Goal: Task Accomplishment & Management: Use online tool/utility

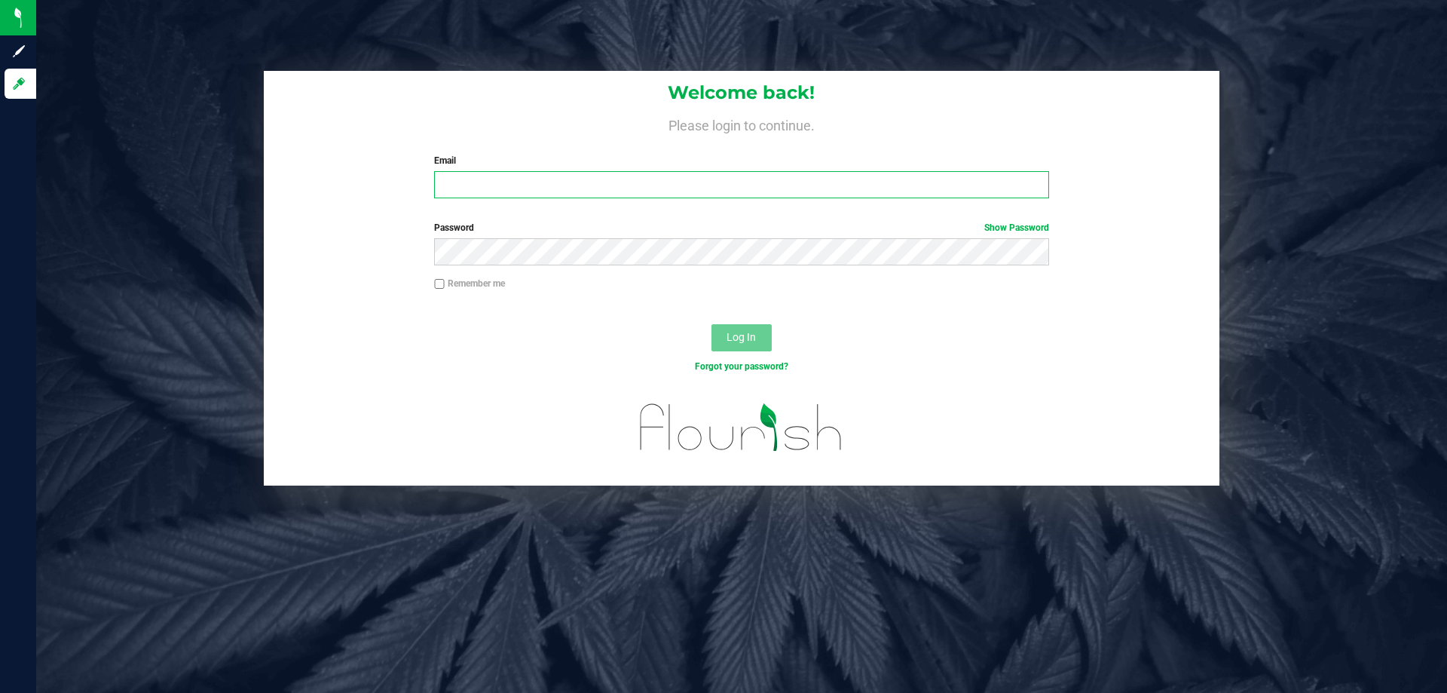
click at [508, 185] on input "Email" at bounding box center [741, 184] width 614 height 27
type input "[EMAIL_ADDRESS][DOMAIN_NAME]"
click at [711, 324] on button "Log In" at bounding box center [741, 337] width 60 height 27
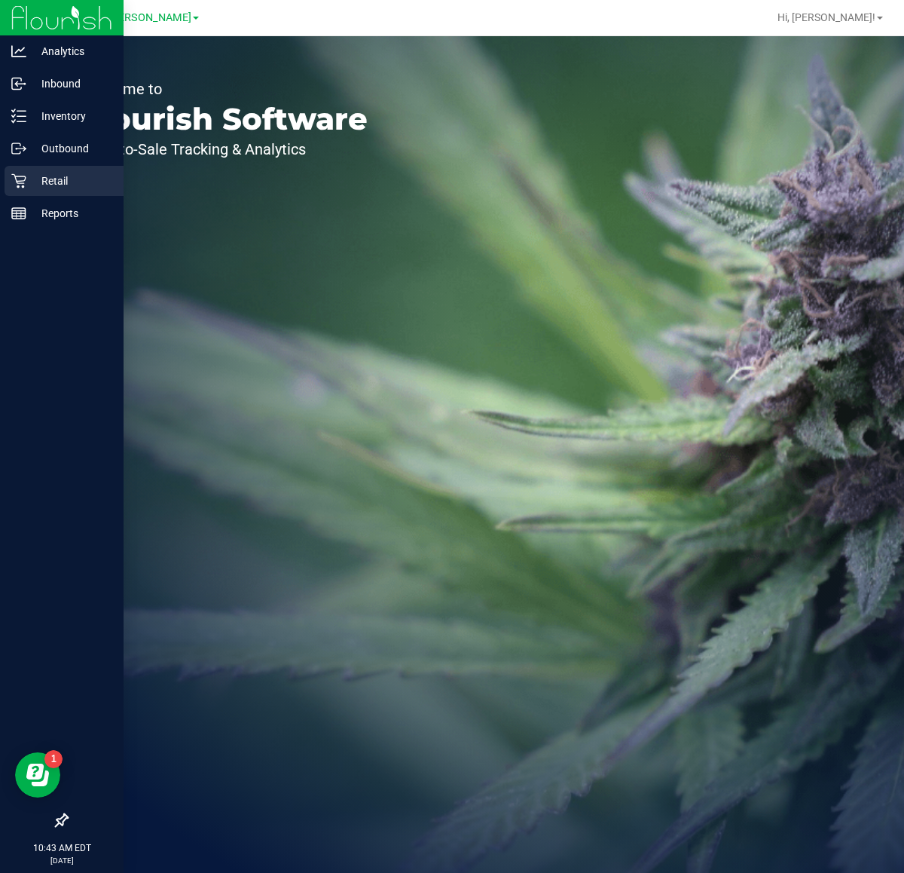
click at [24, 179] on icon at bounding box center [18, 181] width 14 height 14
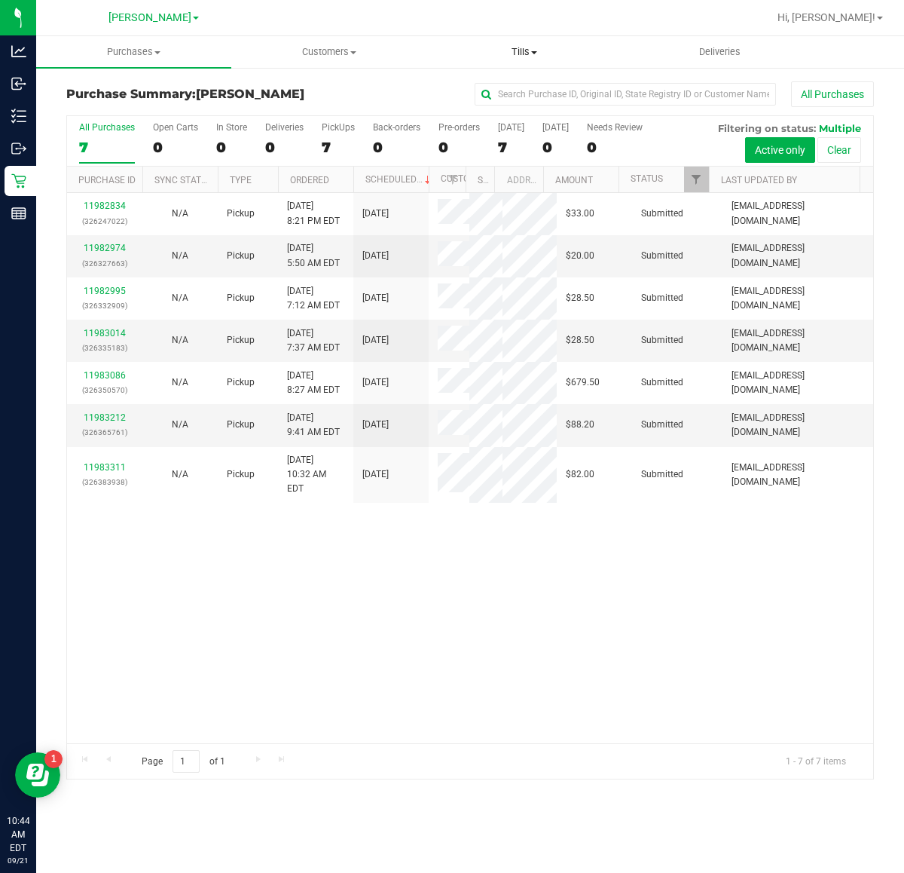
click at [514, 50] on span "Tills" at bounding box center [524, 52] width 194 height 14
click at [514, 90] on span "Manage tills" at bounding box center [478, 90] width 102 height 13
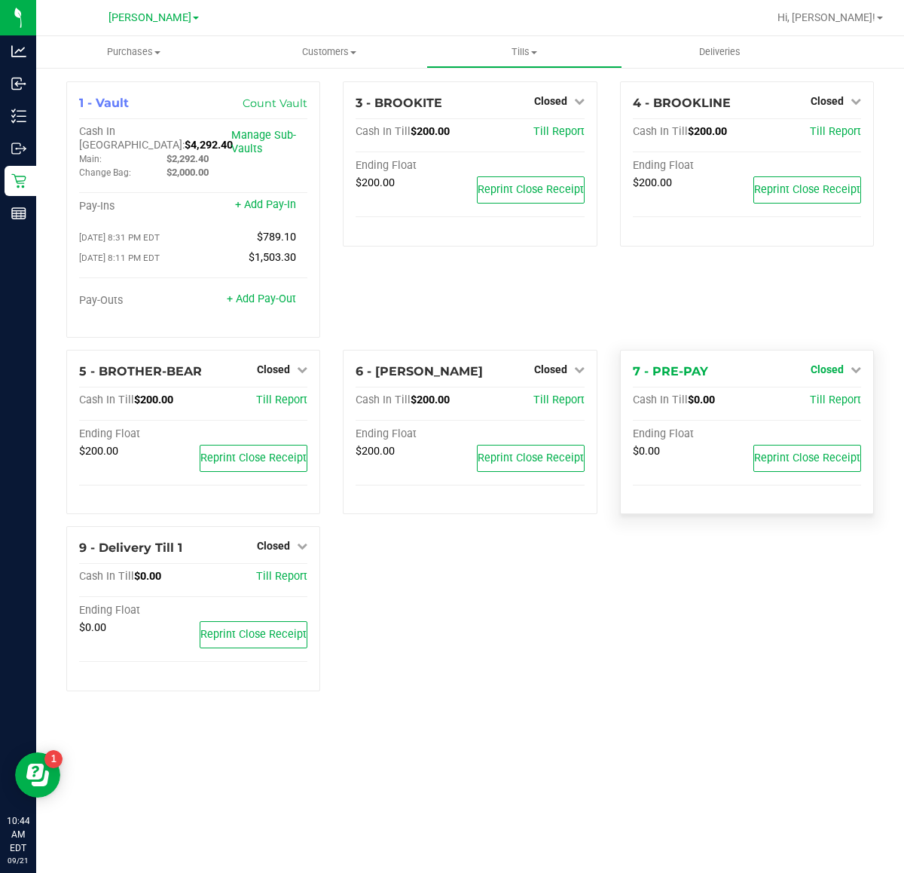
click at [851, 364] on icon at bounding box center [856, 369] width 11 height 11
click at [845, 394] on link "Open Till" at bounding box center [827, 400] width 40 height 12
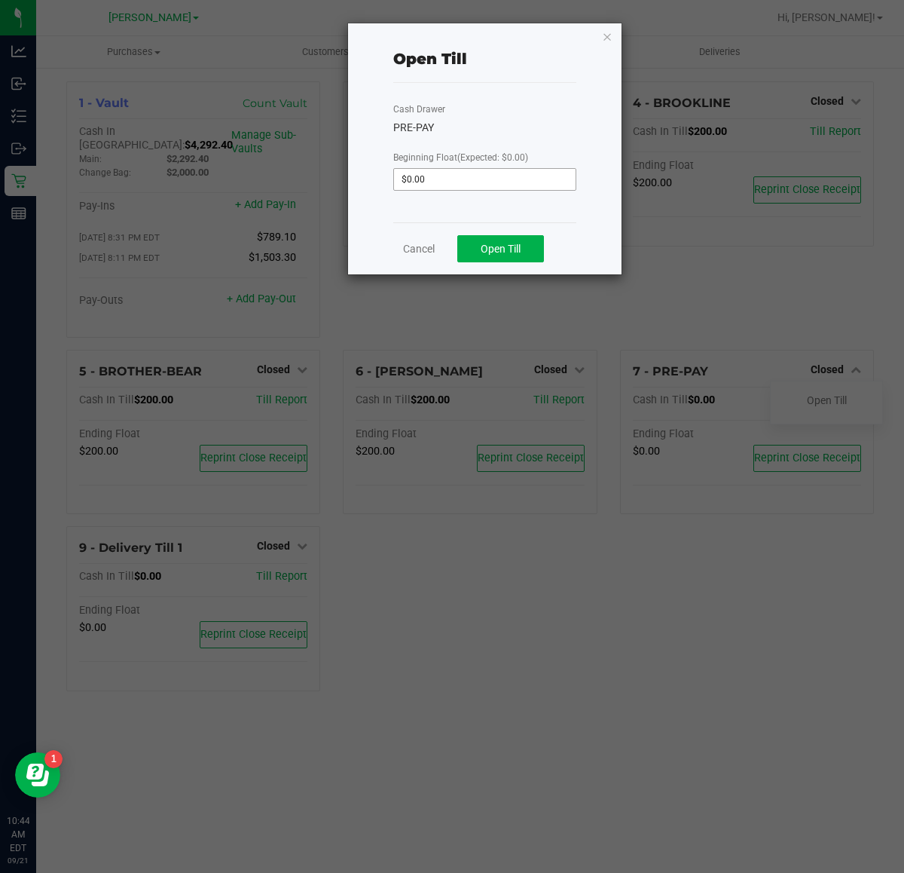
click button "button" at bounding box center [607, 36] width 11 height 18
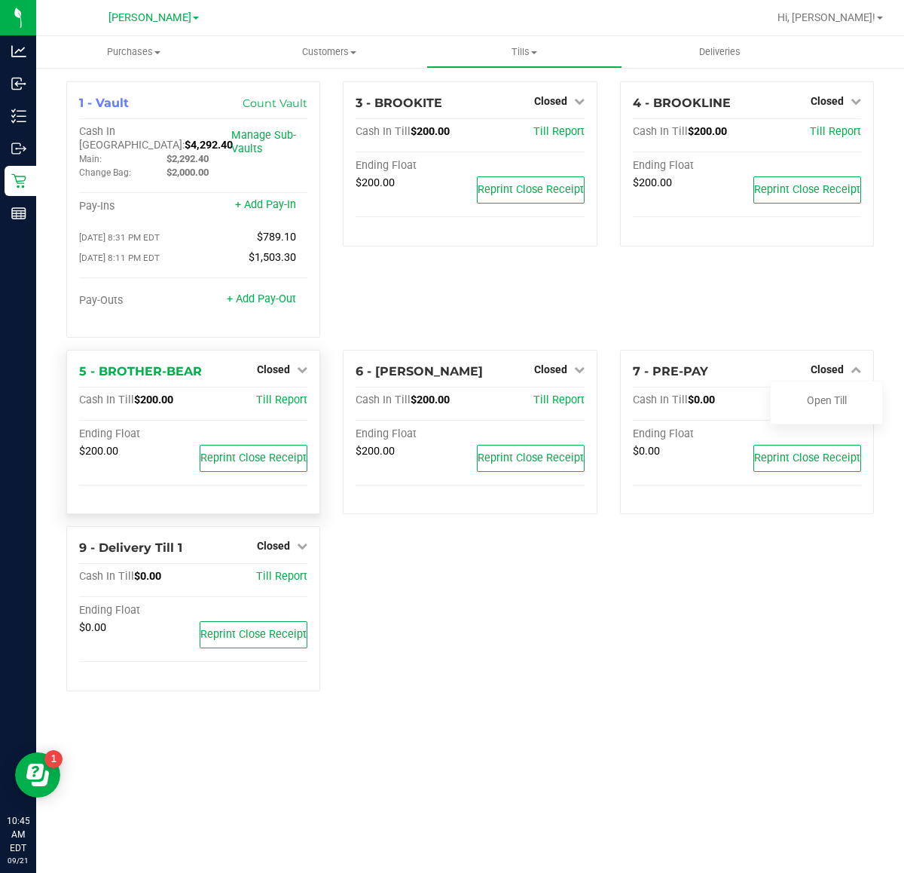
click at [283, 367] on div "Closed" at bounding box center [282, 369] width 50 height 18
click at [287, 364] on span "Closed" at bounding box center [273, 369] width 33 height 12
click at [292, 394] on link "Open Till" at bounding box center [273, 400] width 40 height 12
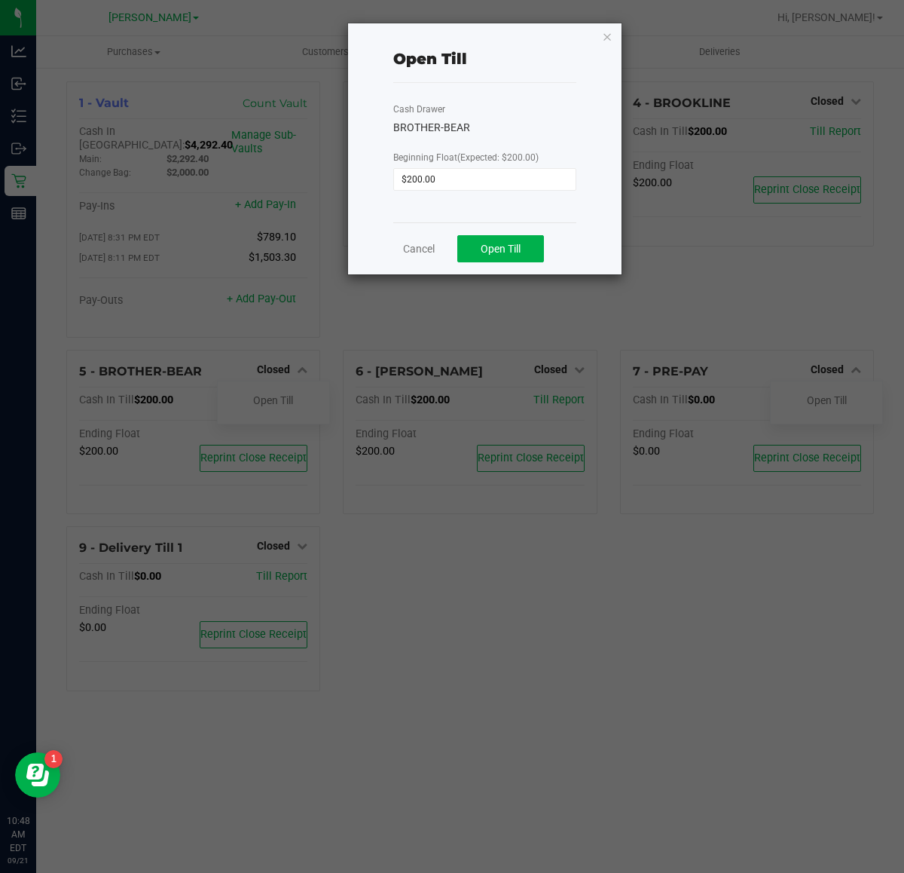
click at [479, 253] on button "Open Till" at bounding box center [500, 248] width 87 height 27
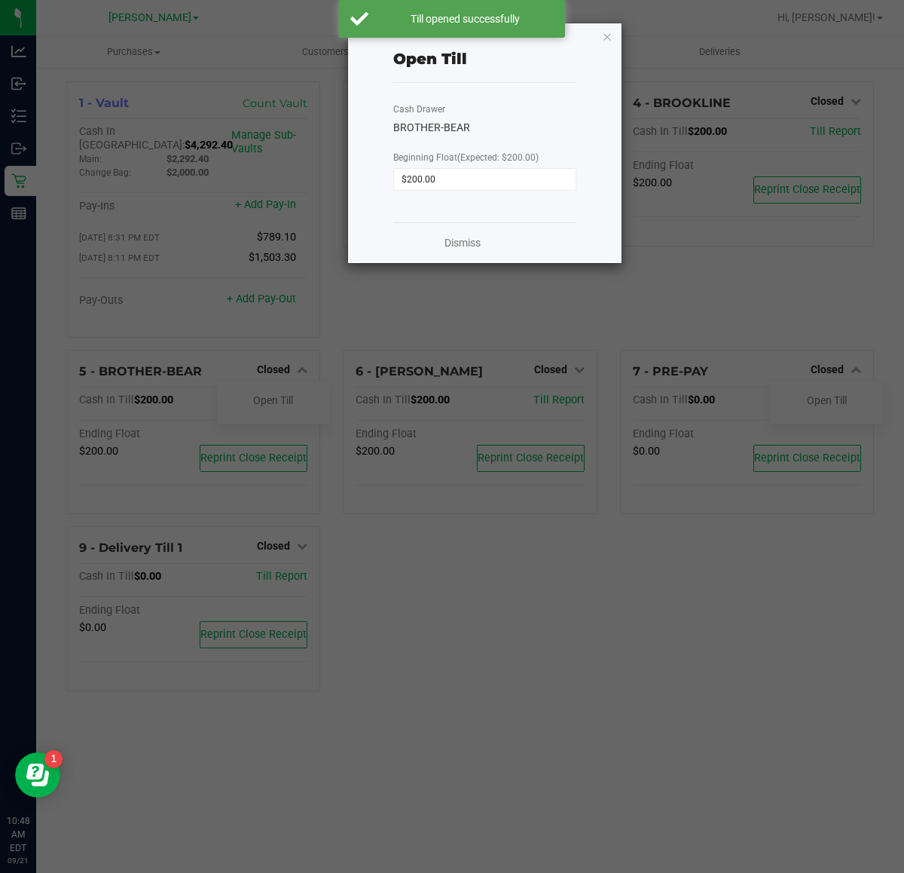
click at [469, 240] on link "Dismiss" at bounding box center [463, 243] width 36 height 16
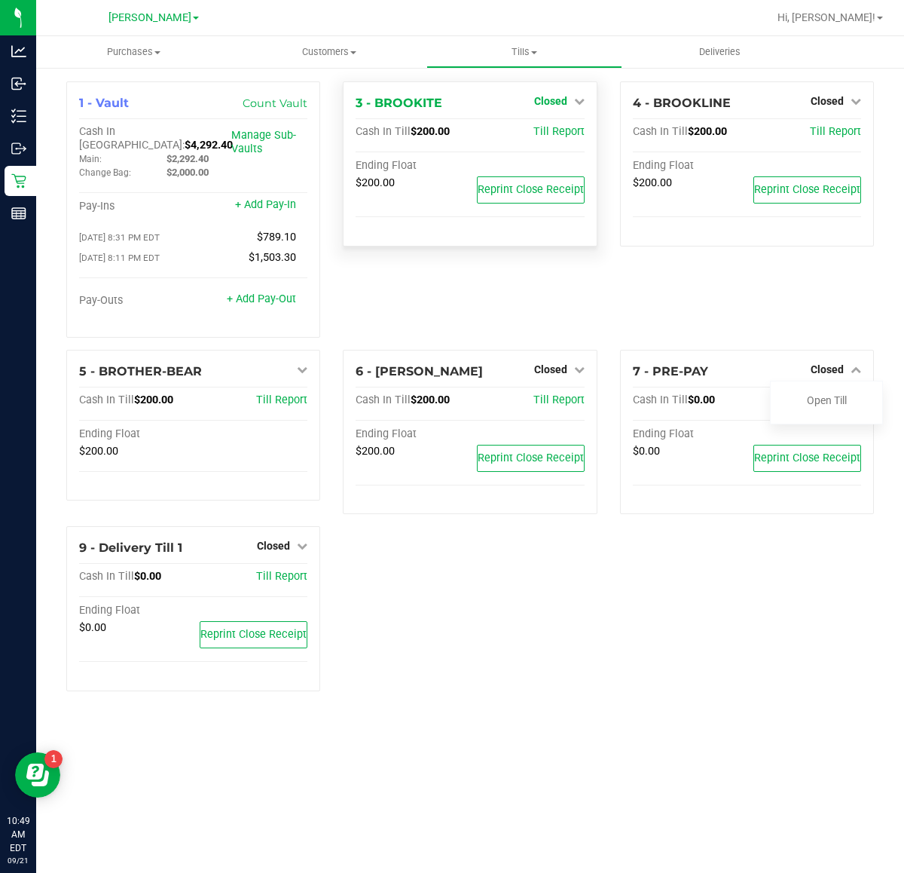
click at [579, 102] on icon at bounding box center [579, 101] width 11 height 11
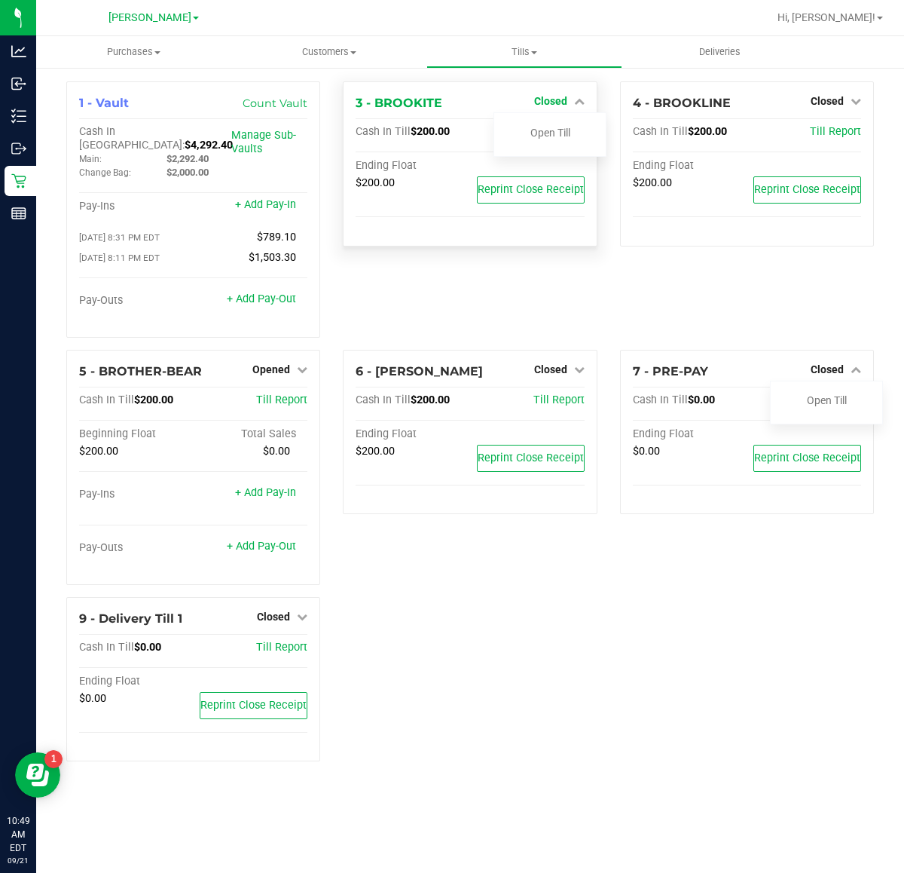
click at [544, 136] on link "Open Till" at bounding box center [551, 133] width 40 height 12
